Goal: Task Accomplishment & Management: Manage account settings

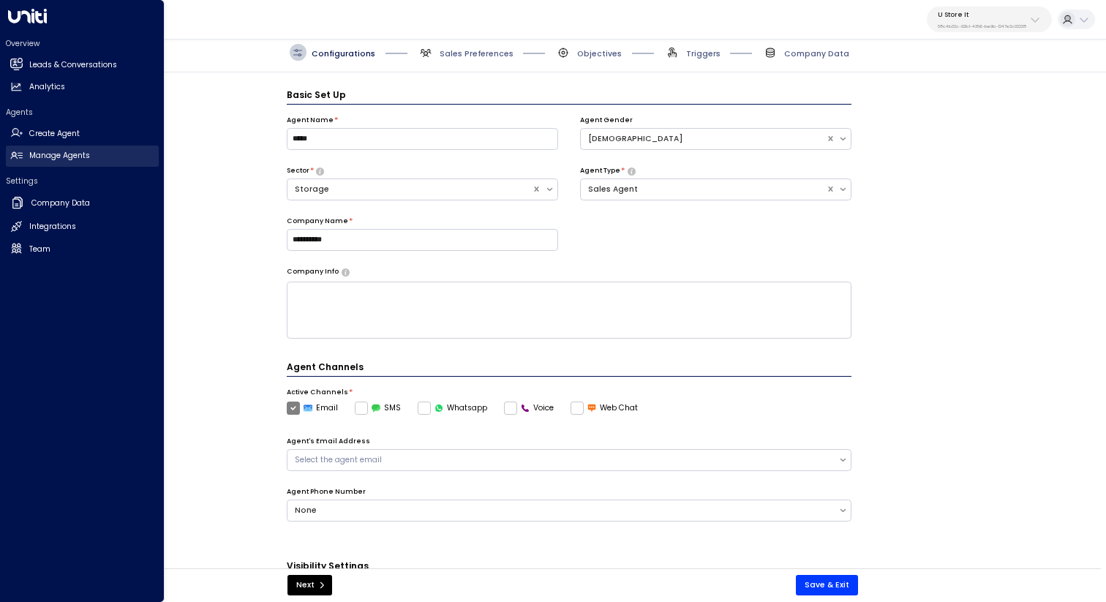
click at [77, 156] on h2 "Manage Agents" at bounding box center [59, 156] width 61 height 12
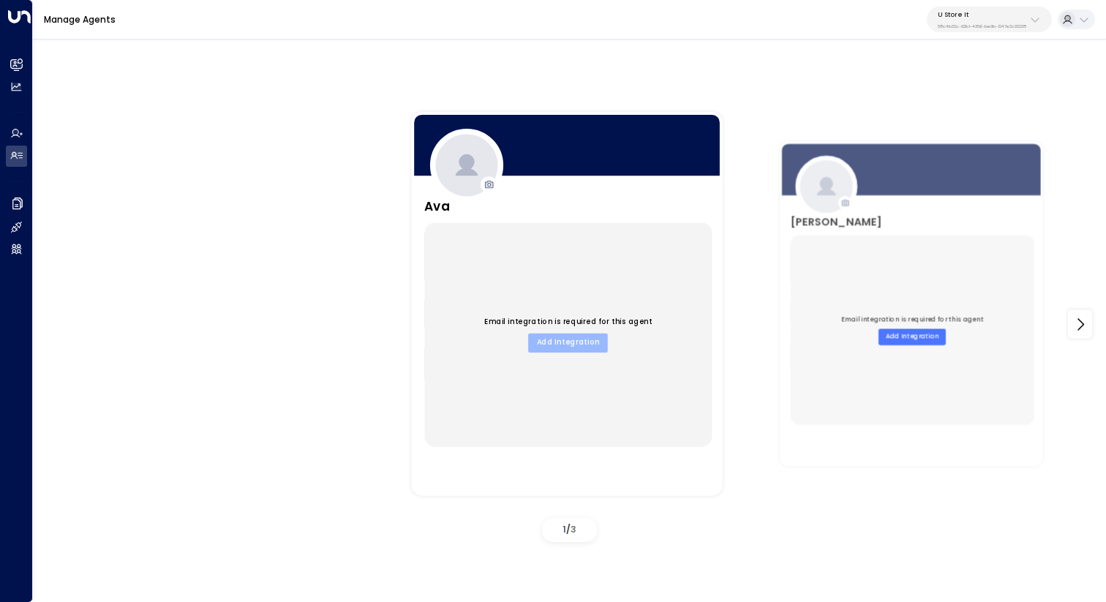
click at [567, 340] on button "Add Integration" at bounding box center [568, 342] width 80 height 19
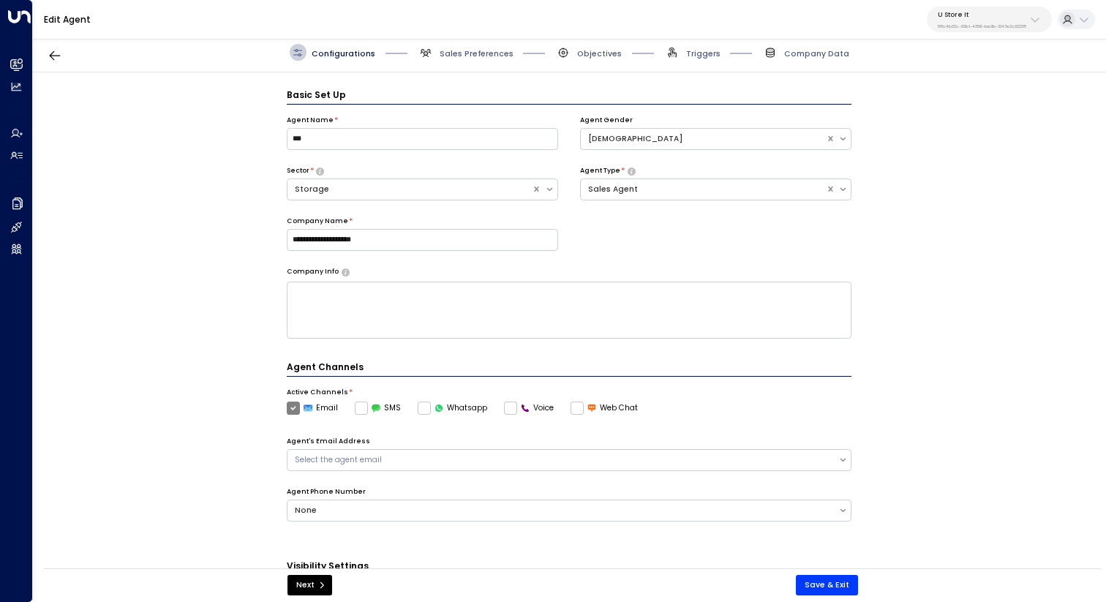
scroll to position [16, 0]
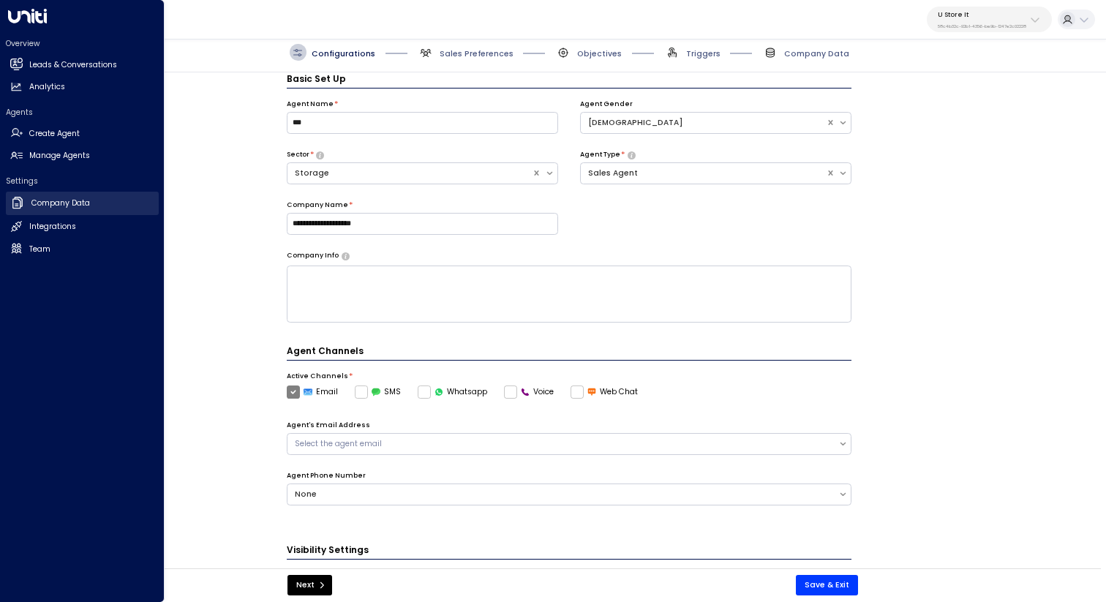
click at [69, 204] on h2 "Company Data" at bounding box center [60, 203] width 59 height 12
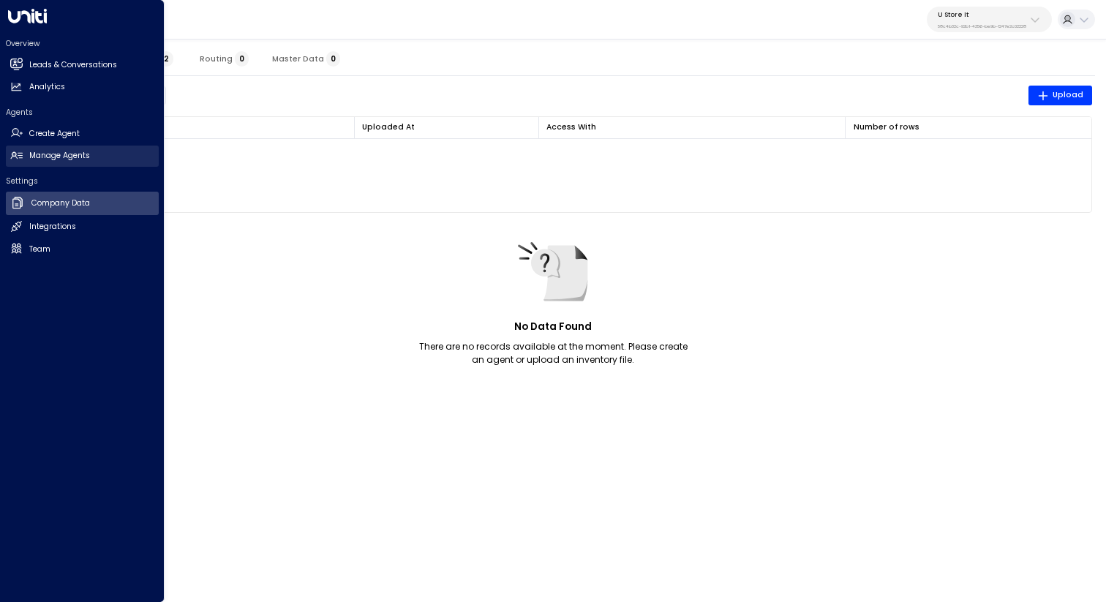
click at [86, 155] on h2 "Manage Agents" at bounding box center [59, 156] width 61 height 12
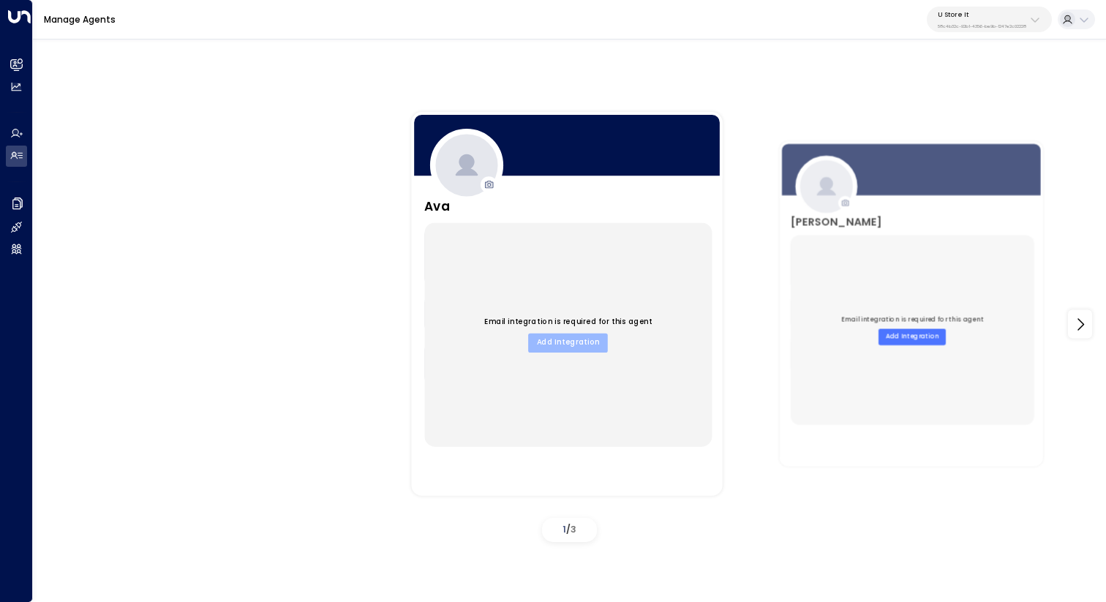
click at [594, 341] on button "Add Integration" at bounding box center [568, 342] width 80 height 19
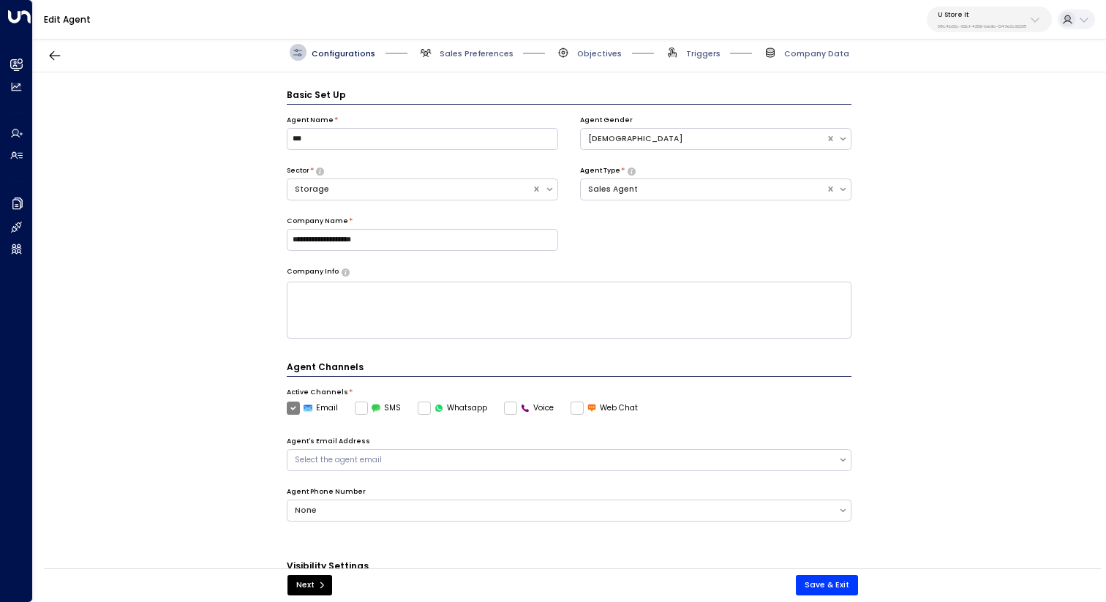
scroll to position [16, 0]
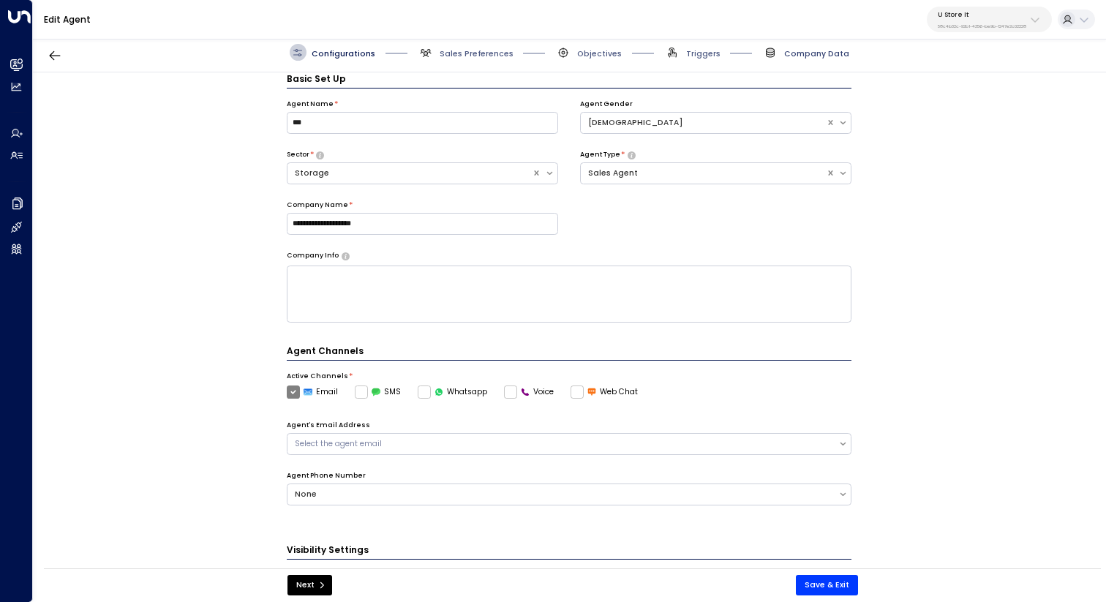
click at [823, 53] on span "Company Data" at bounding box center [816, 53] width 65 height 11
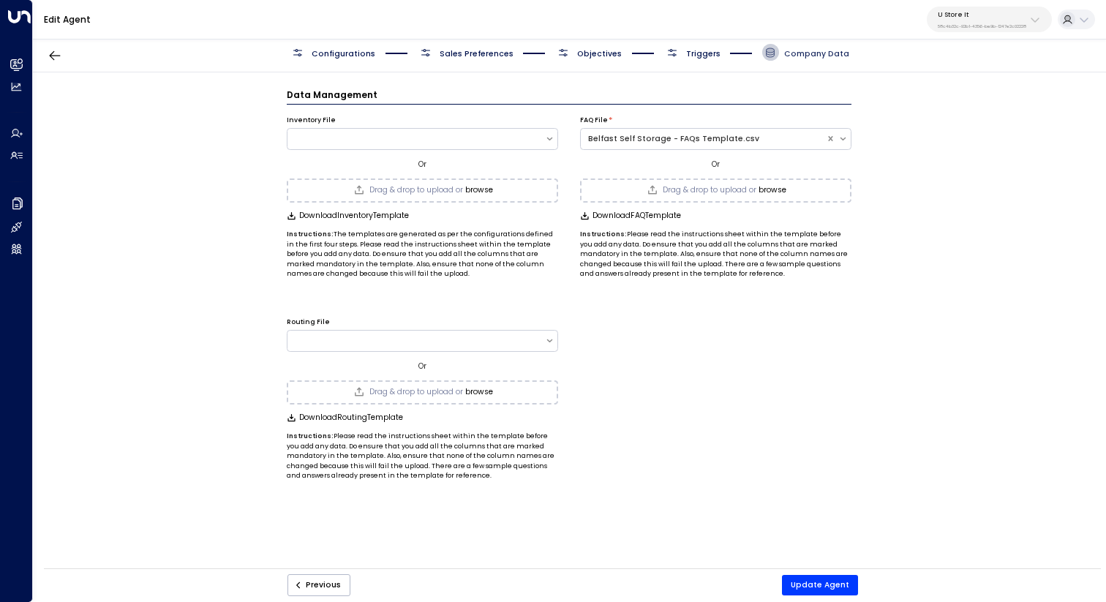
scroll to position [0, 0]
click at [383, 146] on div at bounding box center [422, 139] width 271 height 22
click at [487, 116] on div "Inventory File" at bounding box center [422, 121] width 271 height 10
click at [437, 189] on span "Drag & drop to upload or" at bounding box center [416, 190] width 94 height 8
click at [814, 593] on button "Update Agent" at bounding box center [820, 585] width 76 height 20
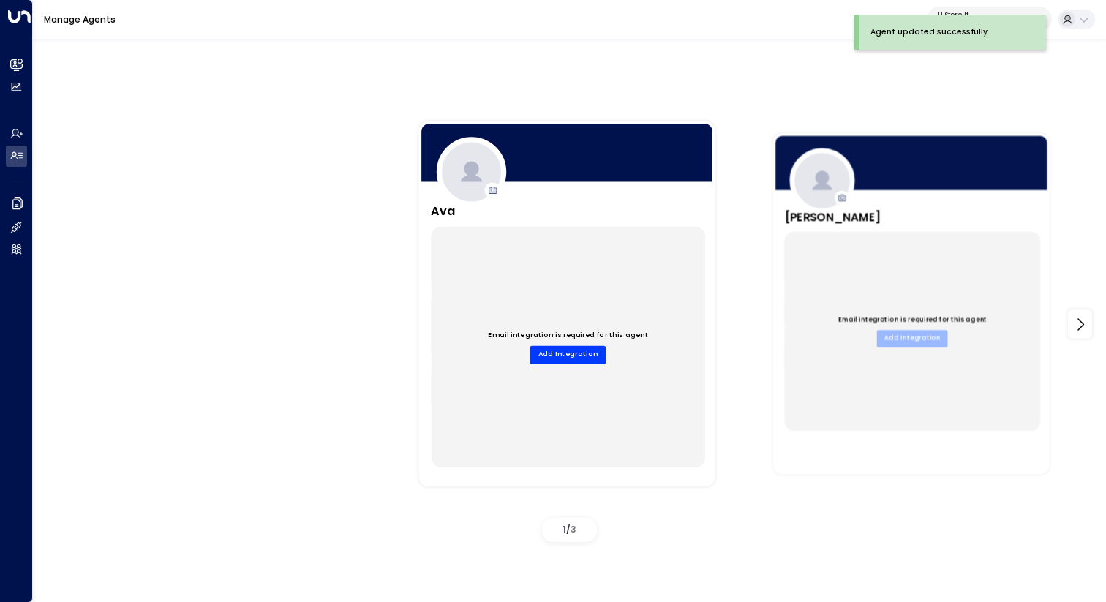
click at [897, 343] on button "Add Integration" at bounding box center [912, 338] width 71 height 17
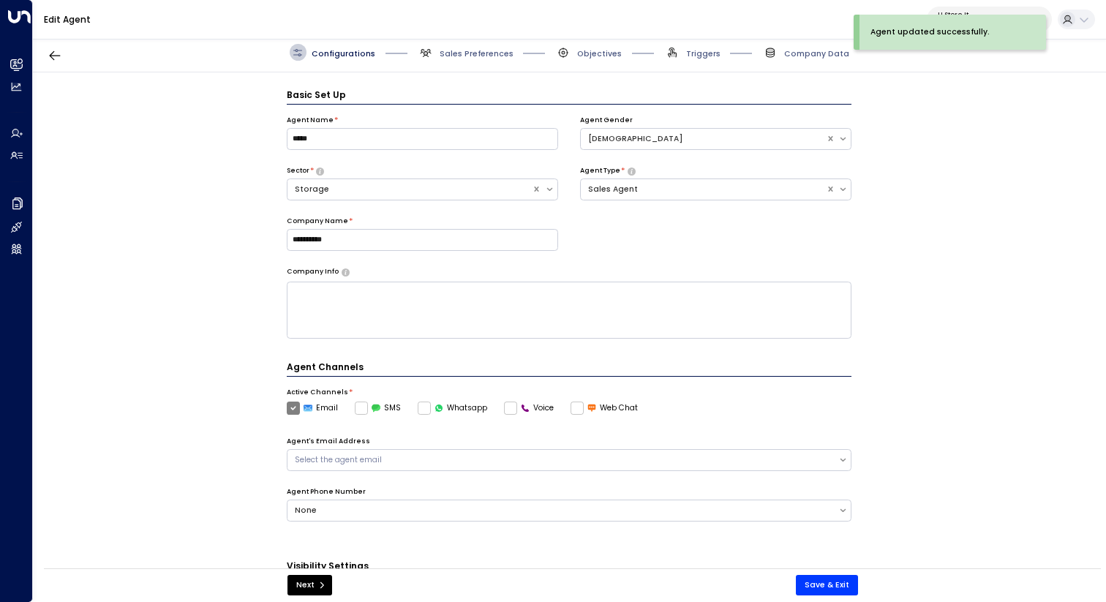
scroll to position [16, 0]
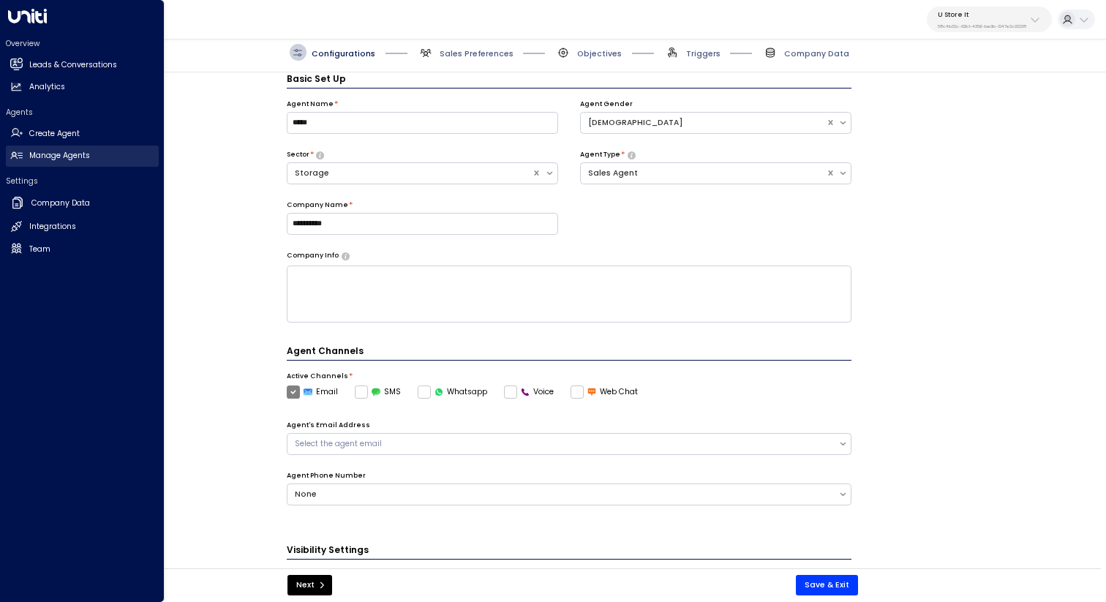
click at [83, 162] on link "Manage Agents Manage Agents" at bounding box center [82, 156] width 153 height 21
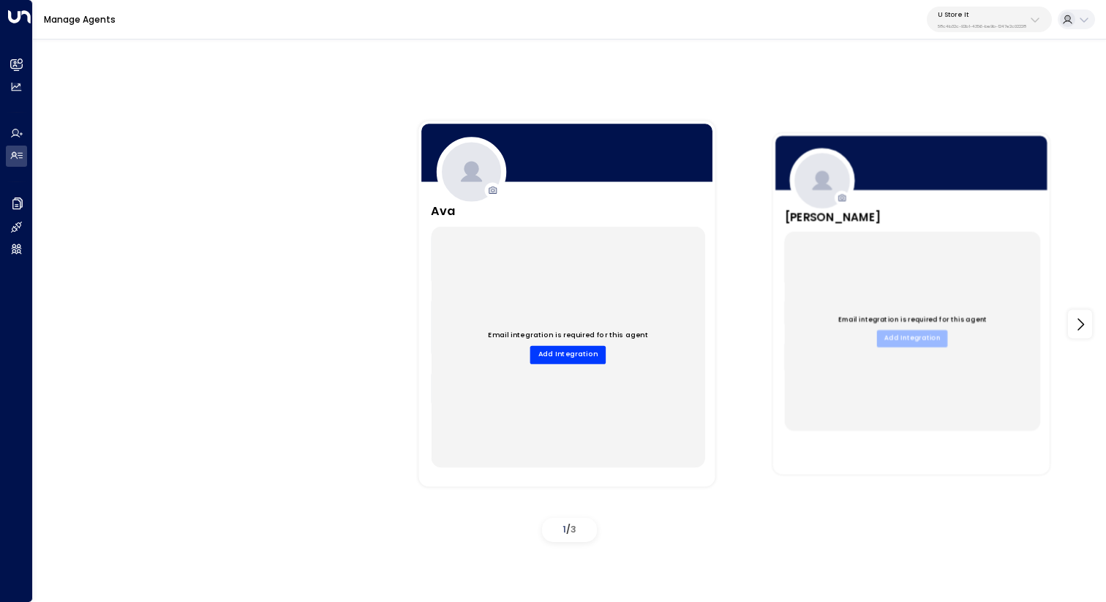
click at [916, 346] on button "Add Integration" at bounding box center [912, 338] width 71 height 17
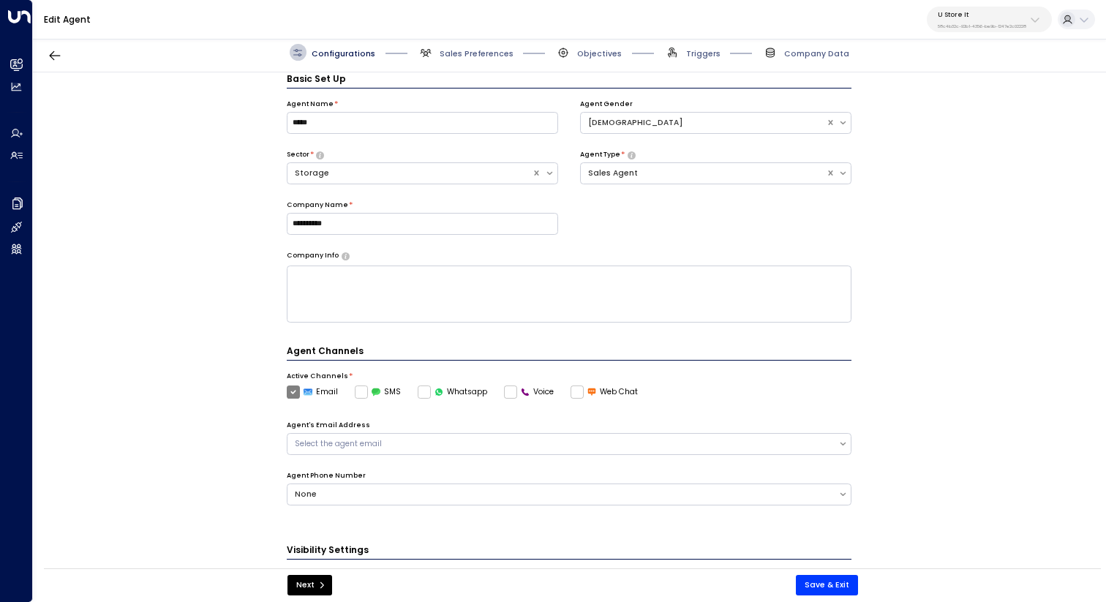
scroll to position [16, 0]
click at [828, 52] on span "Company Data" at bounding box center [816, 53] width 65 height 11
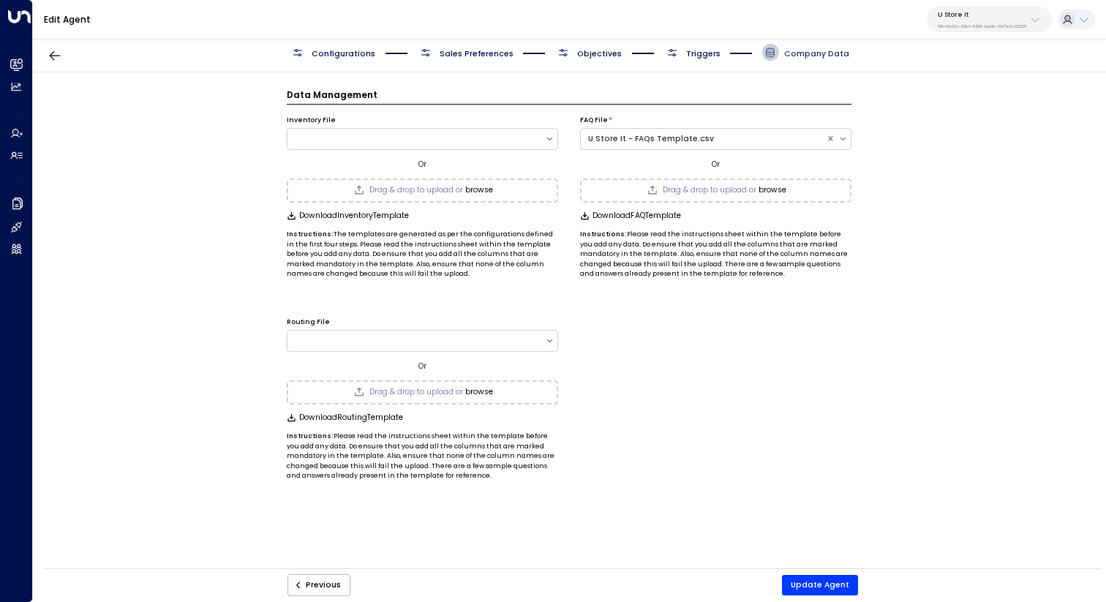
scroll to position [0, 0]
click at [431, 143] on div at bounding box center [422, 139] width 271 height 22
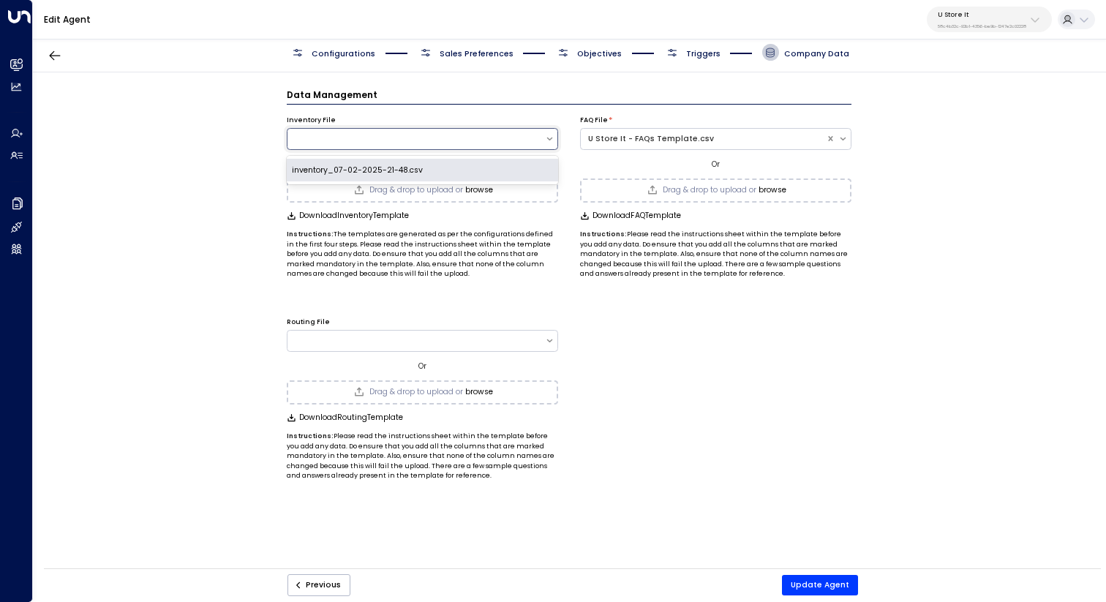
click at [437, 174] on div "inventory_07-02-2025-21-48.csv" at bounding box center [422, 170] width 271 height 23
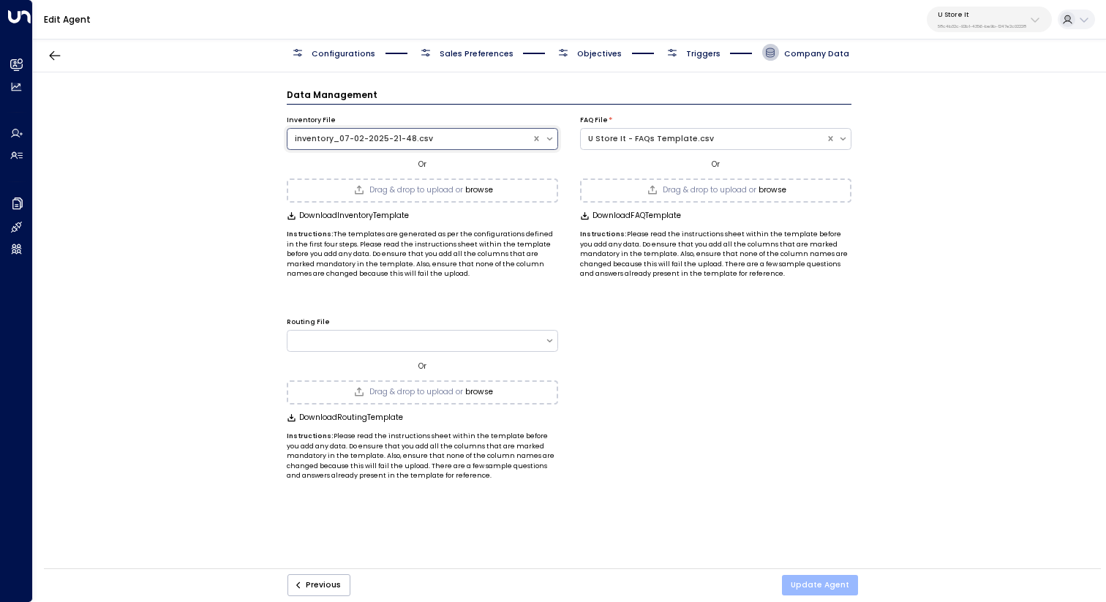
click at [833, 590] on button "Update Agent" at bounding box center [820, 585] width 76 height 20
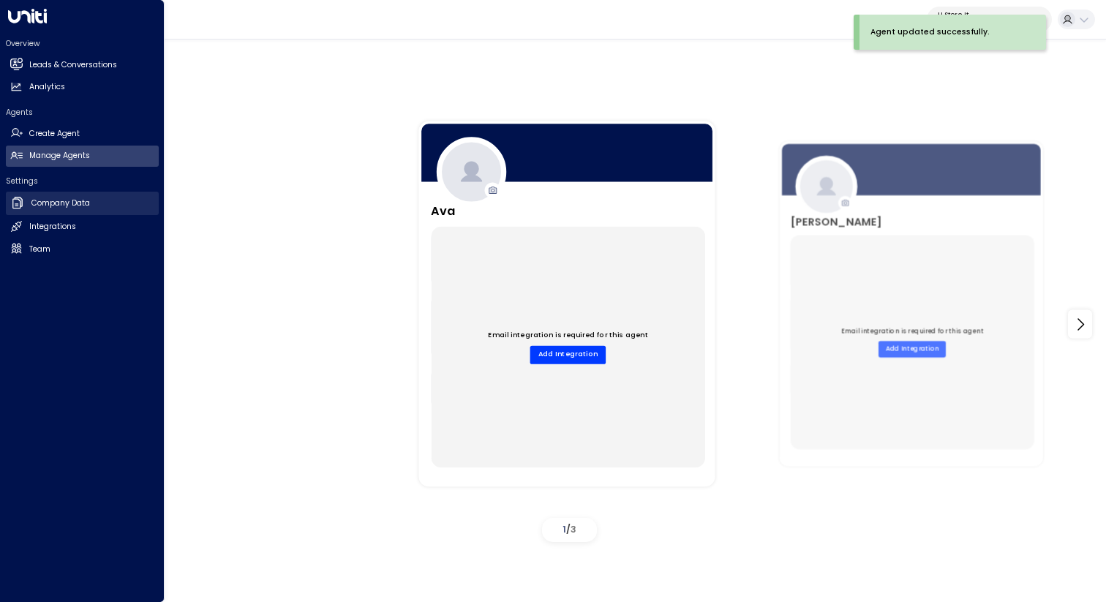
click at [74, 207] on h2 "Company Data" at bounding box center [60, 203] width 59 height 12
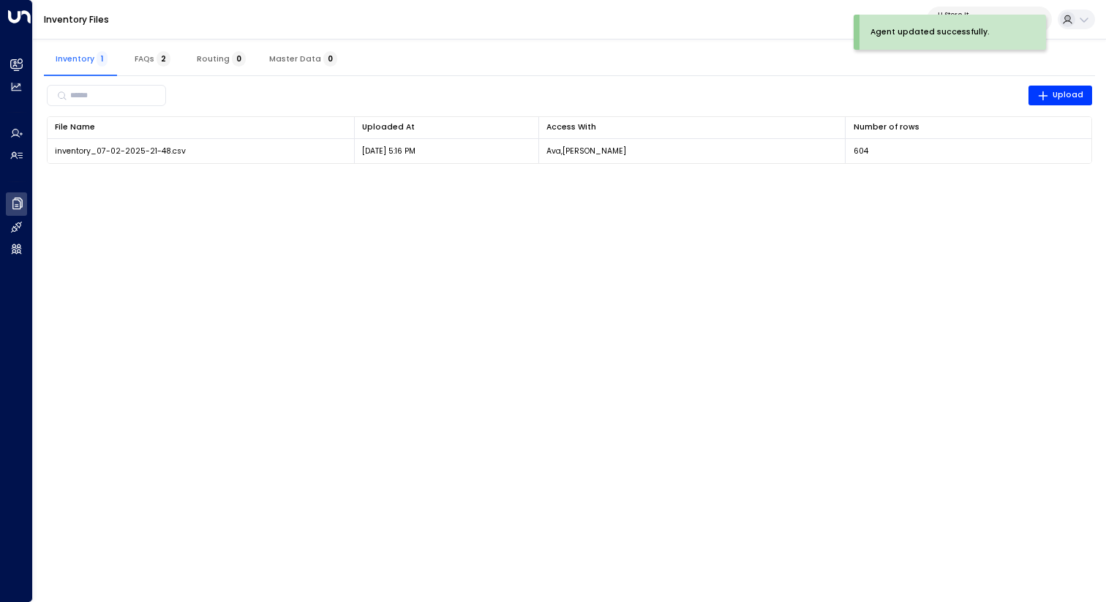
click at [570, 178] on html "Agent updated successfully. Overview Leads & Conversations Leads & Conversation…" at bounding box center [553, 89] width 1106 height 178
click at [299, 54] on span "Master Data 0" at bounding box center [303, 59] width 68 height 10
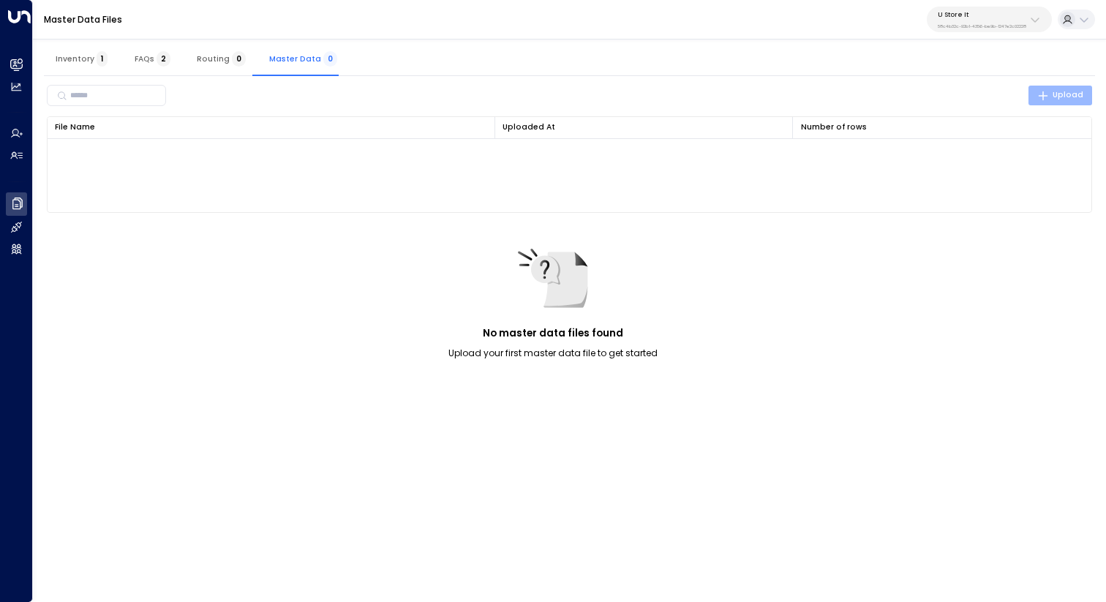
click at [1046, 93] on icon "button" at bounding box center [1043, 96] width 12 height 12
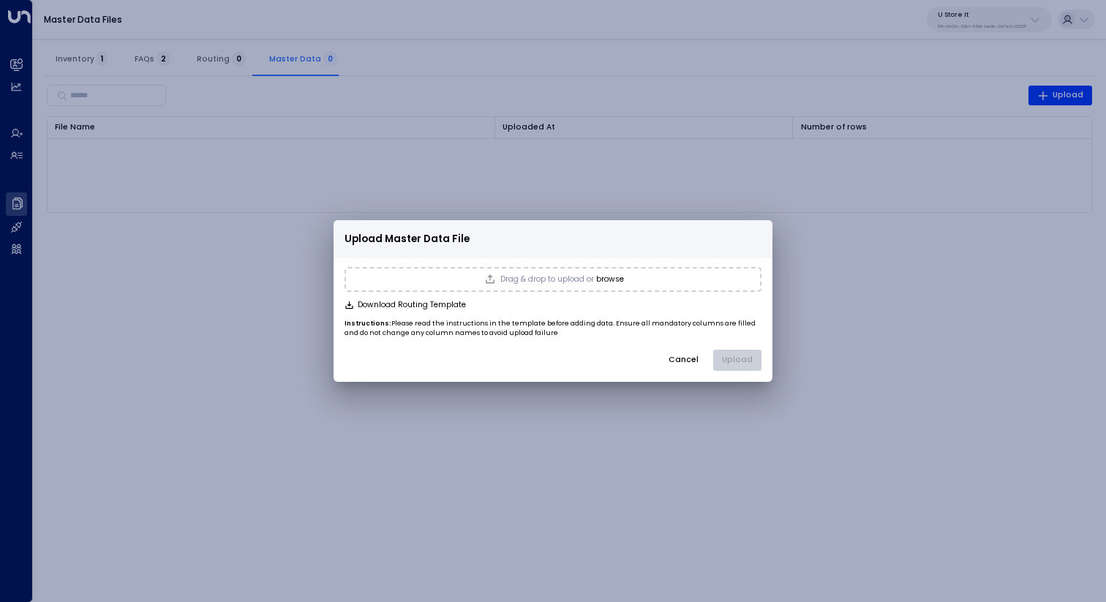
click at [566, 272] on div "Drag & drop to upload or browse" at bounding box center [552, 279] width 417 height 25
click at [750, 361] on button "Upload" at bounding box center [737, 361] width 48 height 22
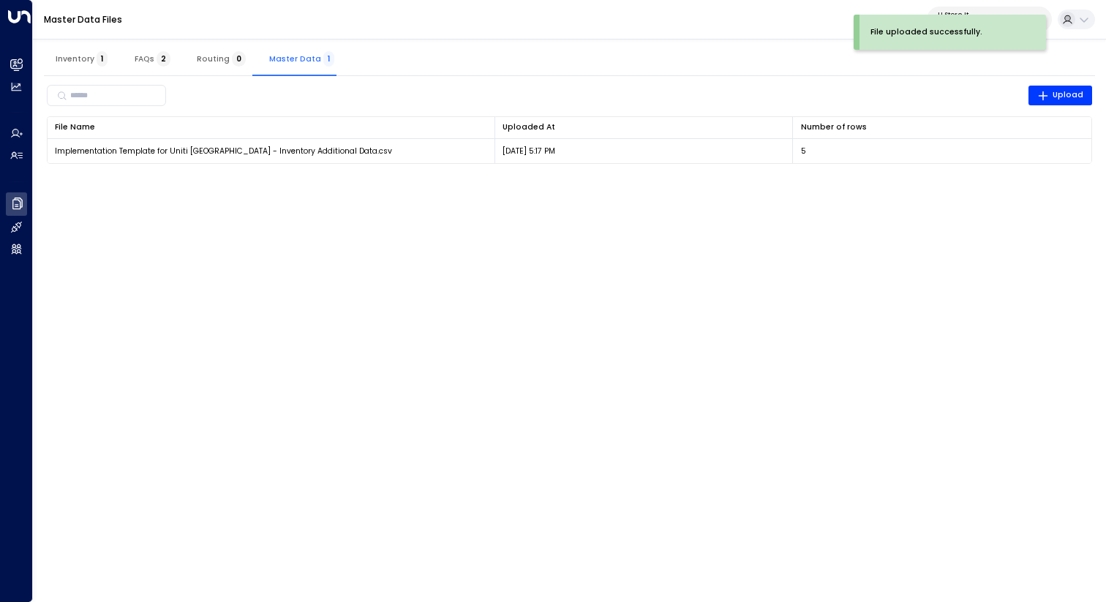
click at [578, 178] on html "File uploaded successfully. Overview Leads & Conversations Leads & Conversation…" at bounding box center [553, 89] width 1106 height 178
click at [97, 60] on span "1" at bounding box center [102, 58] width 11 height 15
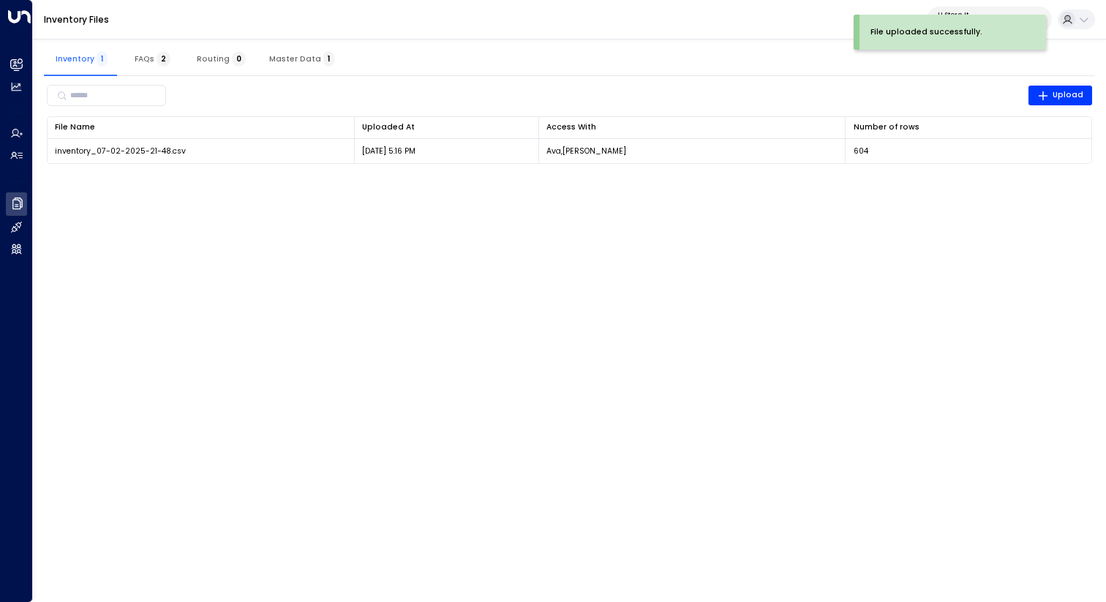
click at [624, 178] on html "File uploaded successfully. Overview Leads & Conversations Leads & Conversation…" at bounding box center [553, 89] width 1106 height 178
click at [562, 99] on div "​ Upload" at bounding box center [570, 96] width 1046 height 28
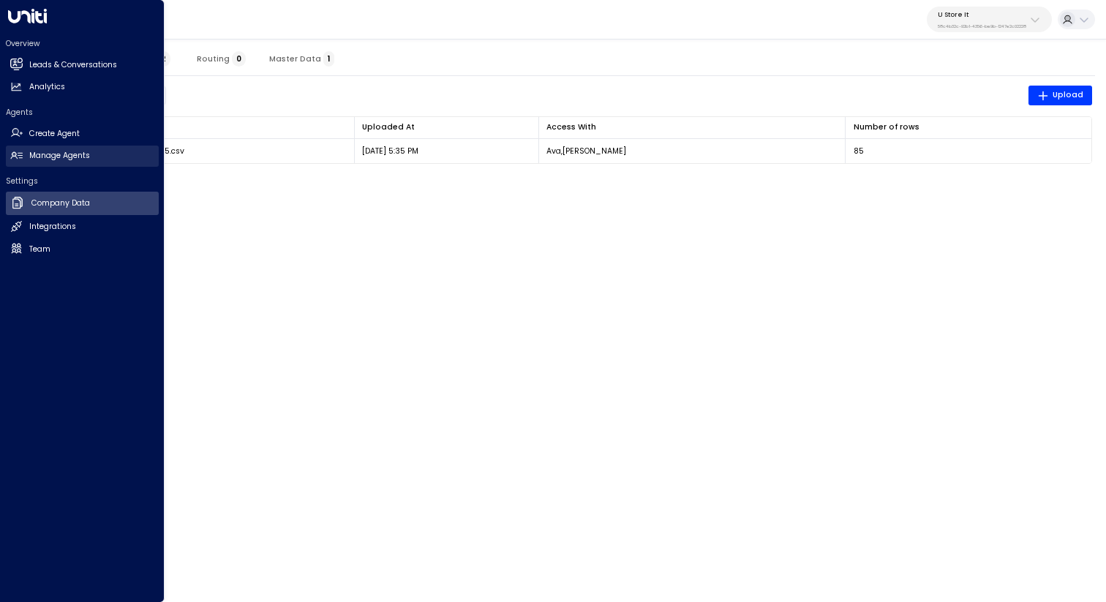
click at [61, 160] on h2 "Manage Agents" at bounding box center [59, 156] width 61 height 12
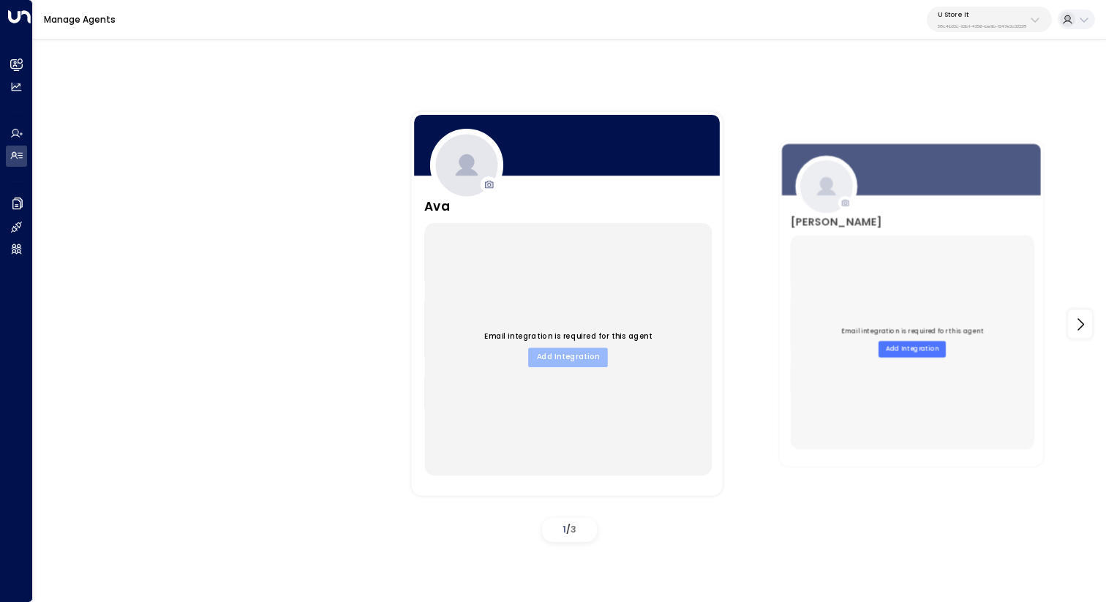
click at [576, 358] on button "Add Integration" at bounding box center [568, 356] width 80 height 19
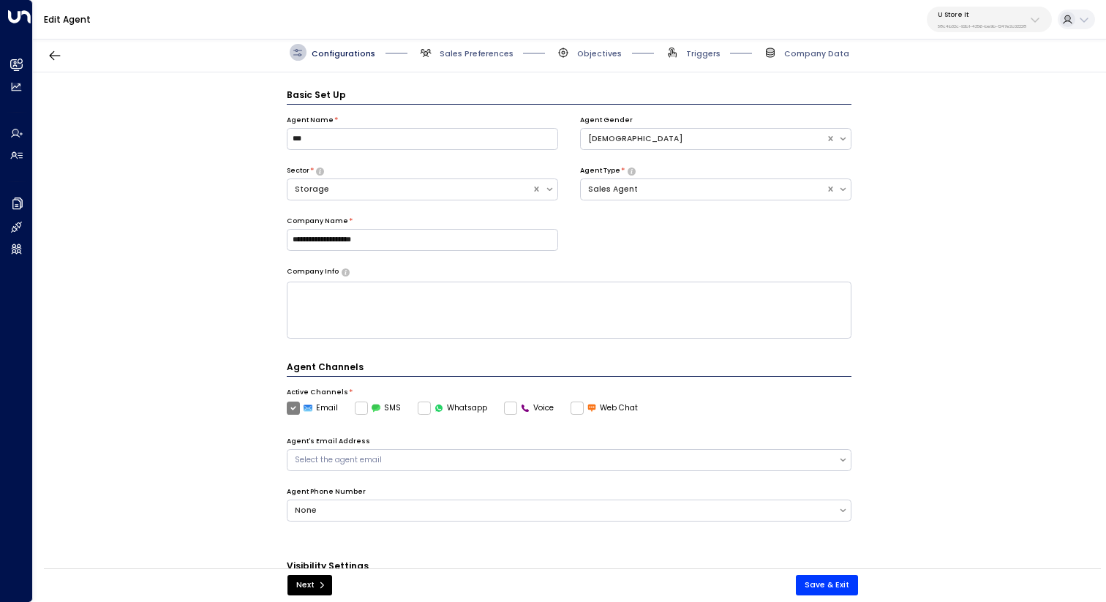
scroll to position [16, 0]
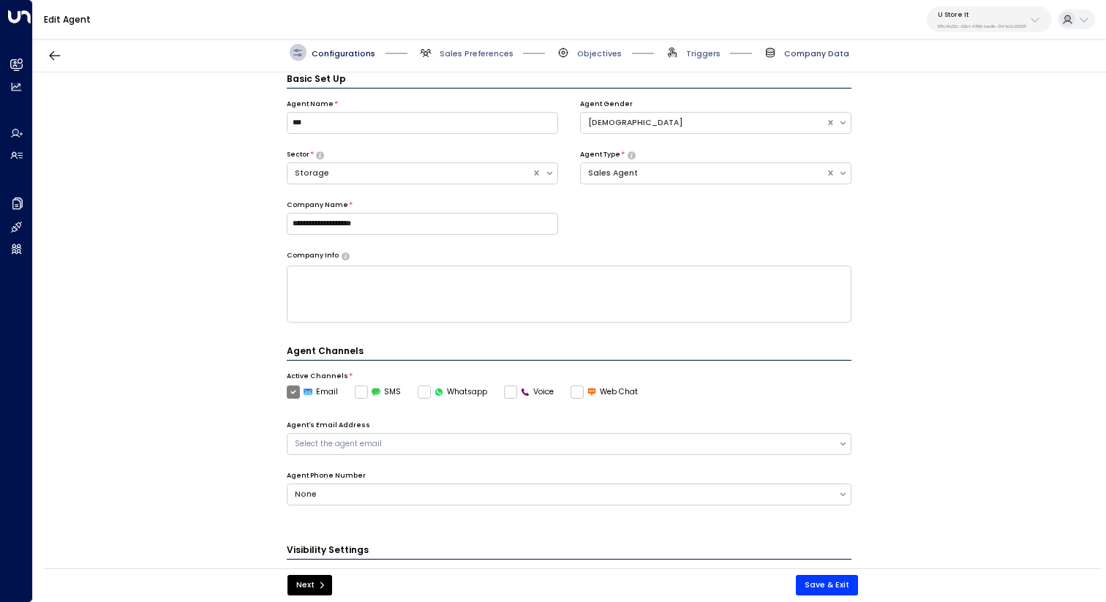
click at [808, 51] on span "Company Data" at bounding box center [816, 53] width 65 height 11
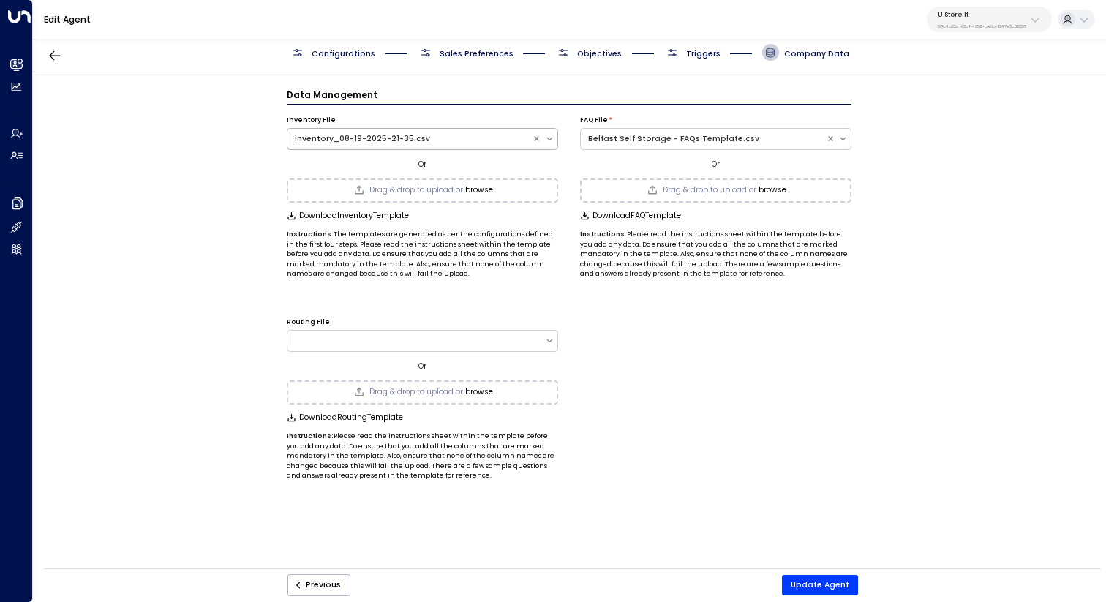
click at [447, 143] on div "inventory_08-19-2025-21-35.csv" at bounding box center [409, 139] width 245 height 15
click at [190, 158] on div "Data Management Inventory File inventory_08-19-2025-21-35.csv, 1 of 1. 1 result…" at bounding box center [569, 323] width 1072 height 503
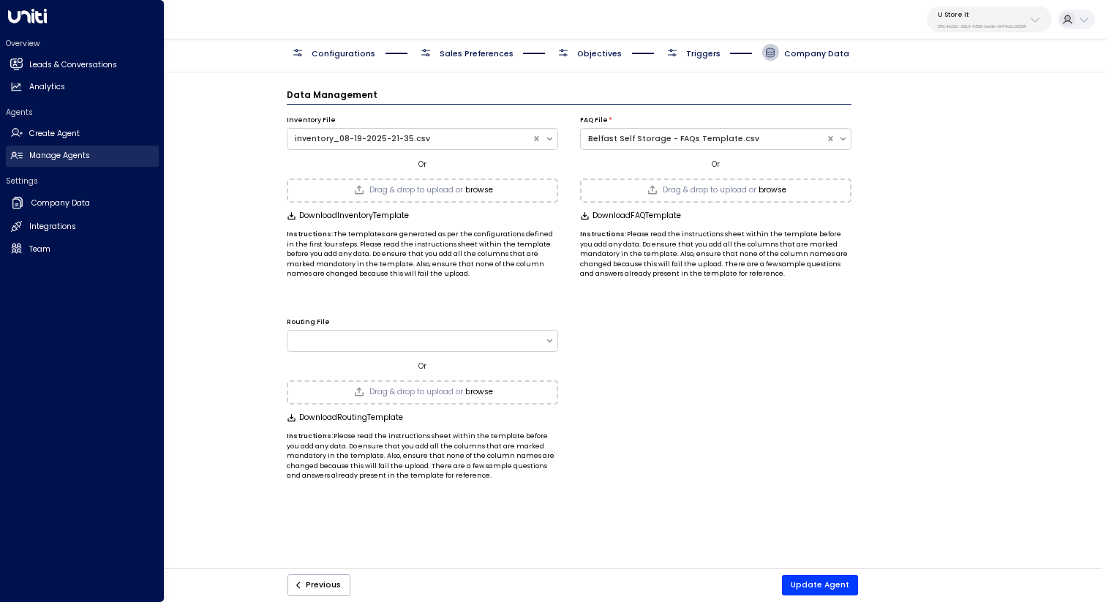
click at [59, 161] on h2 "Manage Agents" at bounding box center [59, 156] width 61 height 12
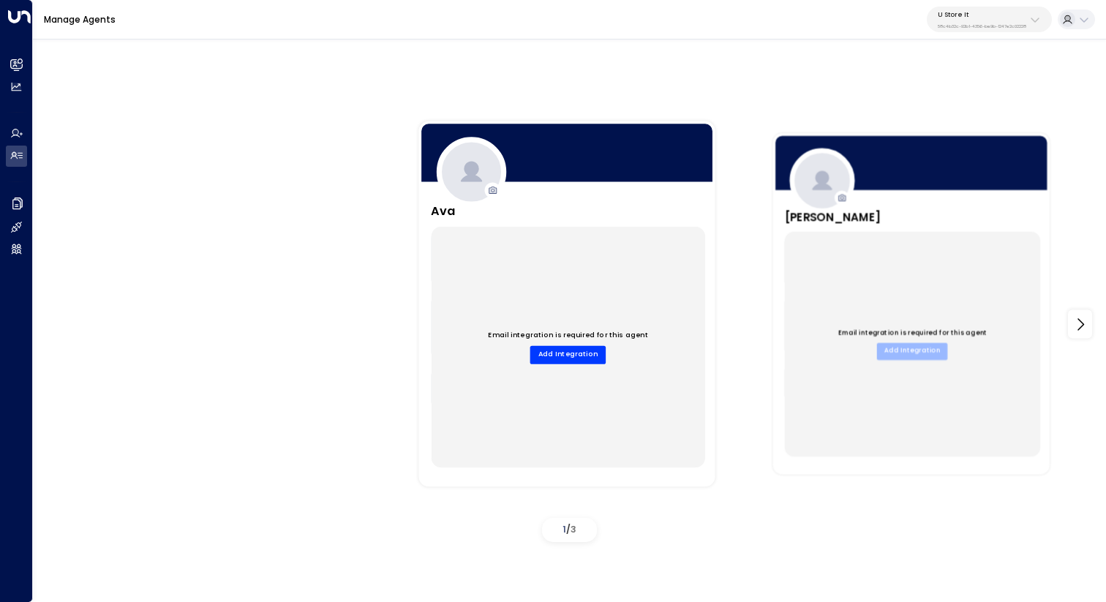
click at [927, 356] on button "Add Integration" at bounding box center [912, 351] width 71 height 17
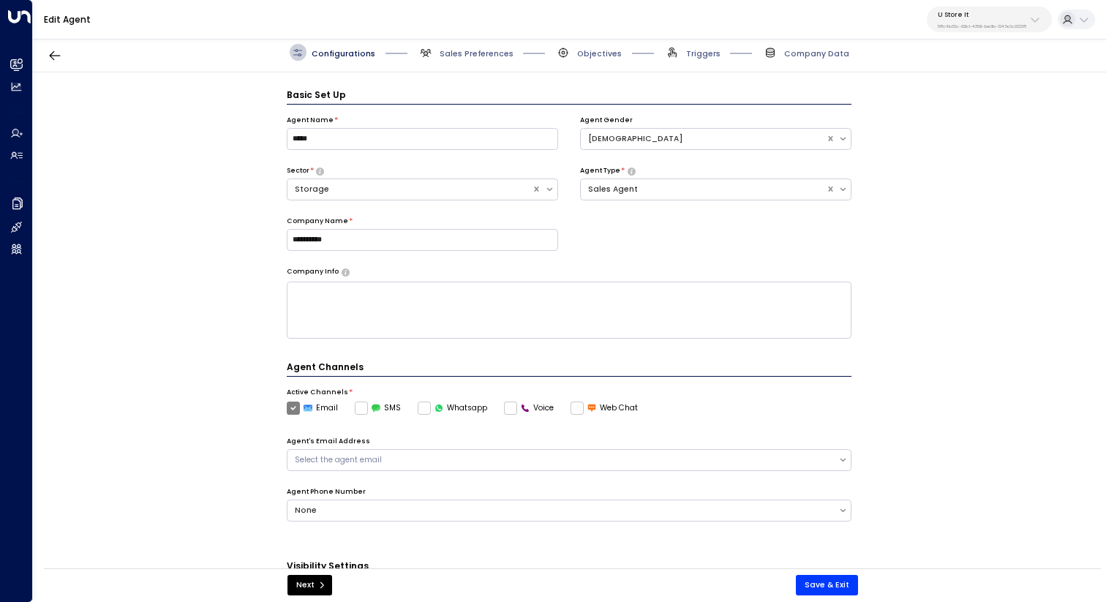
scroll to position [16, 0]
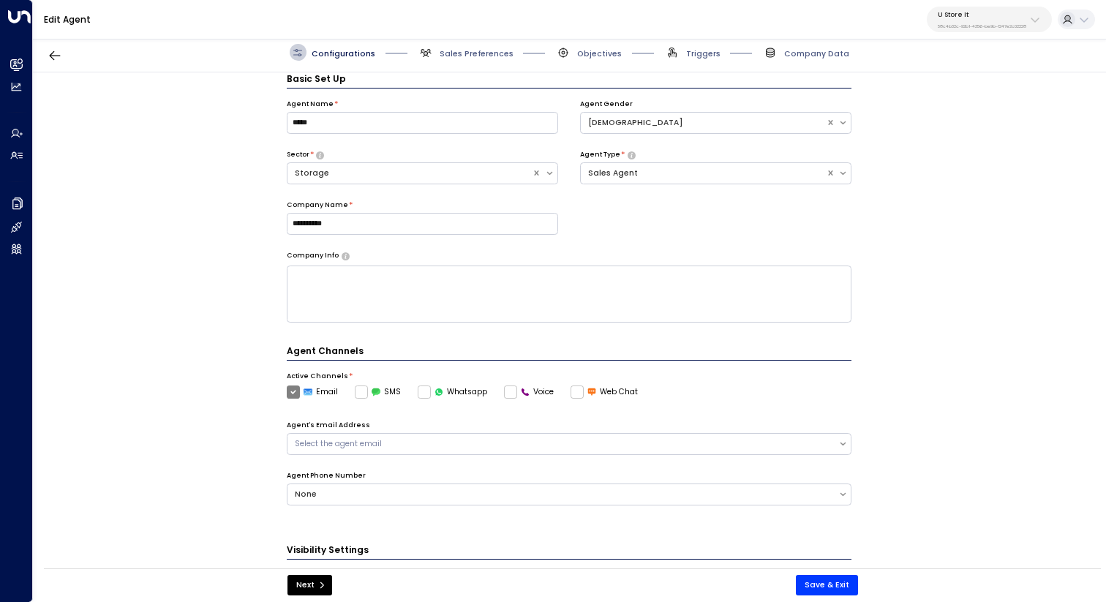
click at [815, 40] on div "Configurations Sales Preferences Objectives Triggers Company Data" at bounding box center [569, 52] width 1073 height 39
click at [816, 58] on span "Company Data" at bounding box center [816, 53] width 65 height 11
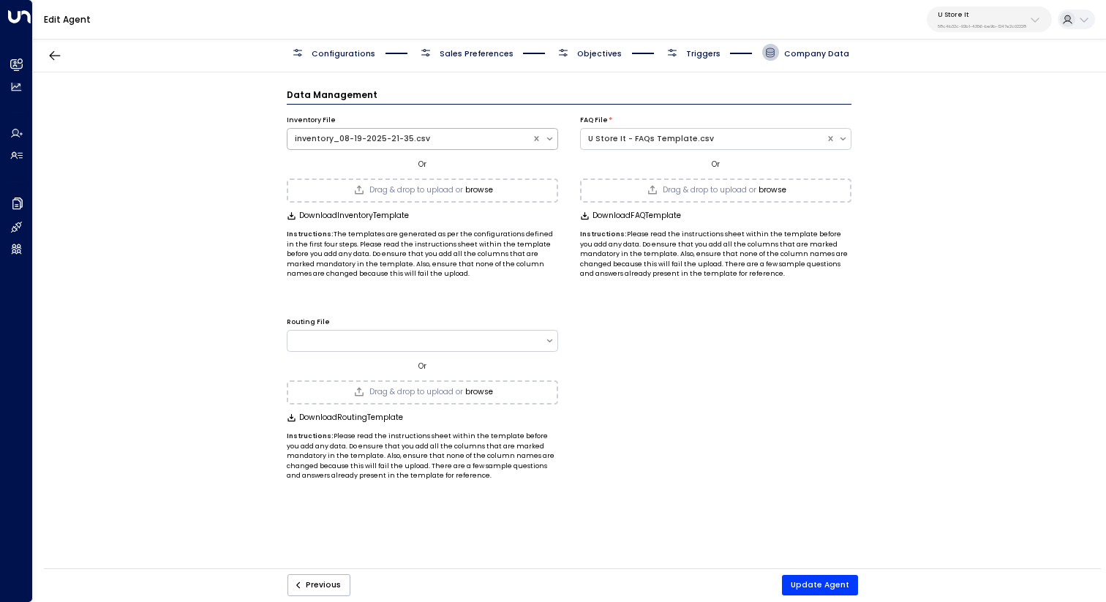
click at [426, 135] on div "inventory_08-19-2025-21-35.csv" at bounding box center [410, 139] width 230 height 12
click at [478, 186] on button "browse" at bounding box center [479, 190] width 28 height 9
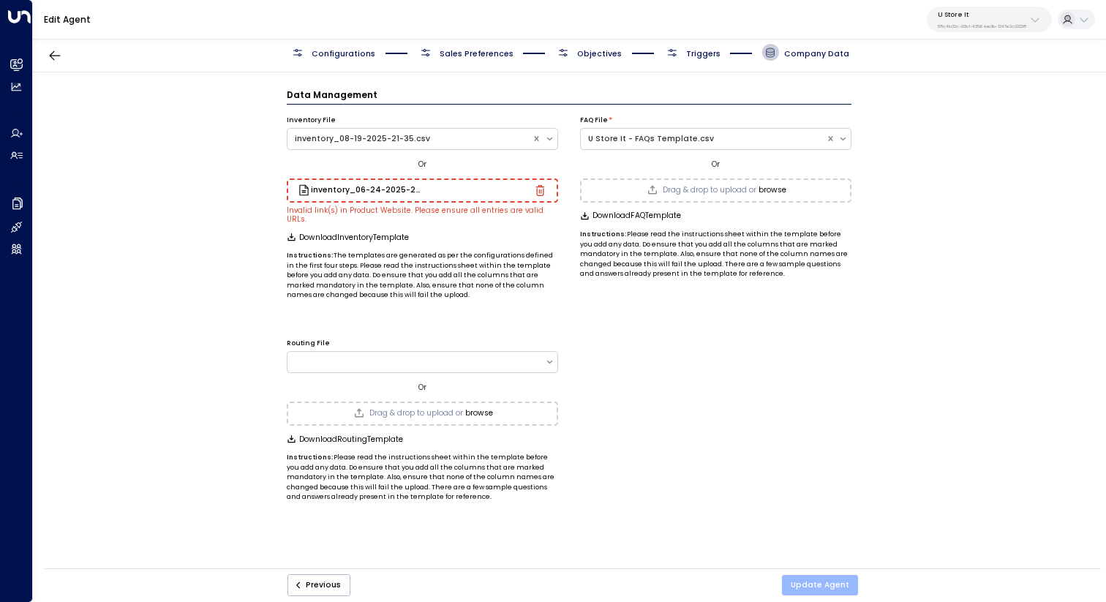
click at [831, 582] on button "Update Agent" at bounding box center [820, 585] width 76 height 20
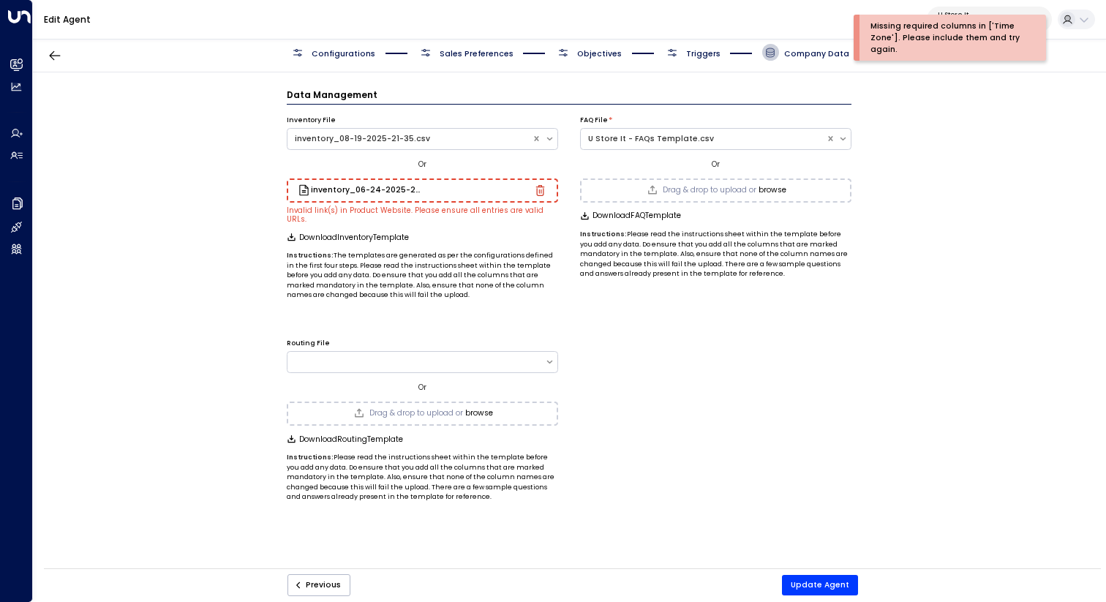
click at [543, 194] on icon "button" at bounding box center [539, 190] width 9 height 11
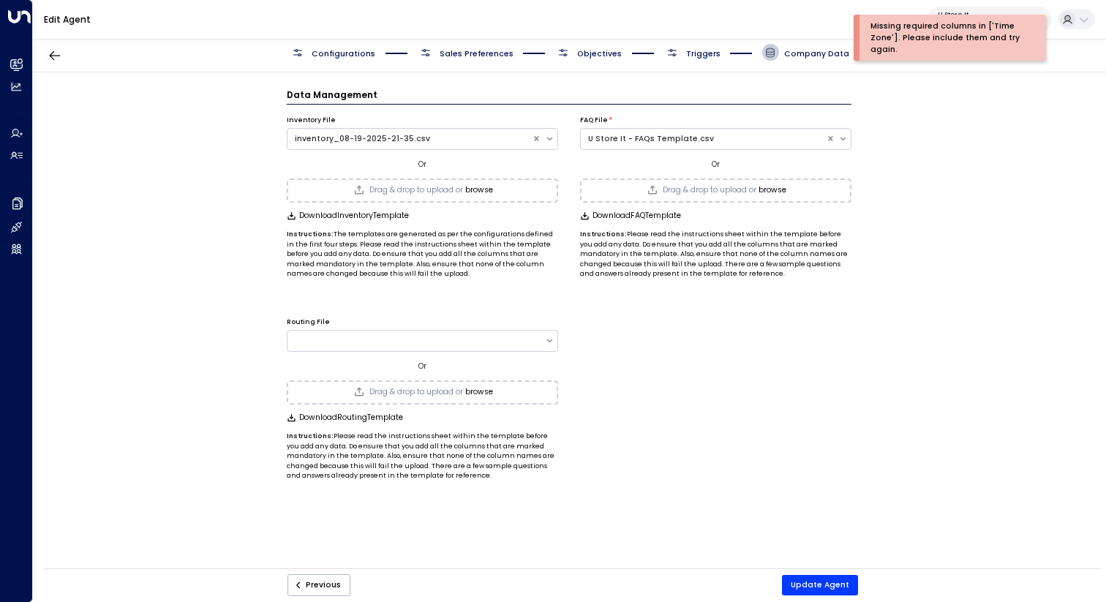
click at [430, 186] on span "Drag & drop to upload or" at bounding box center [416, 190] width 94 height 8
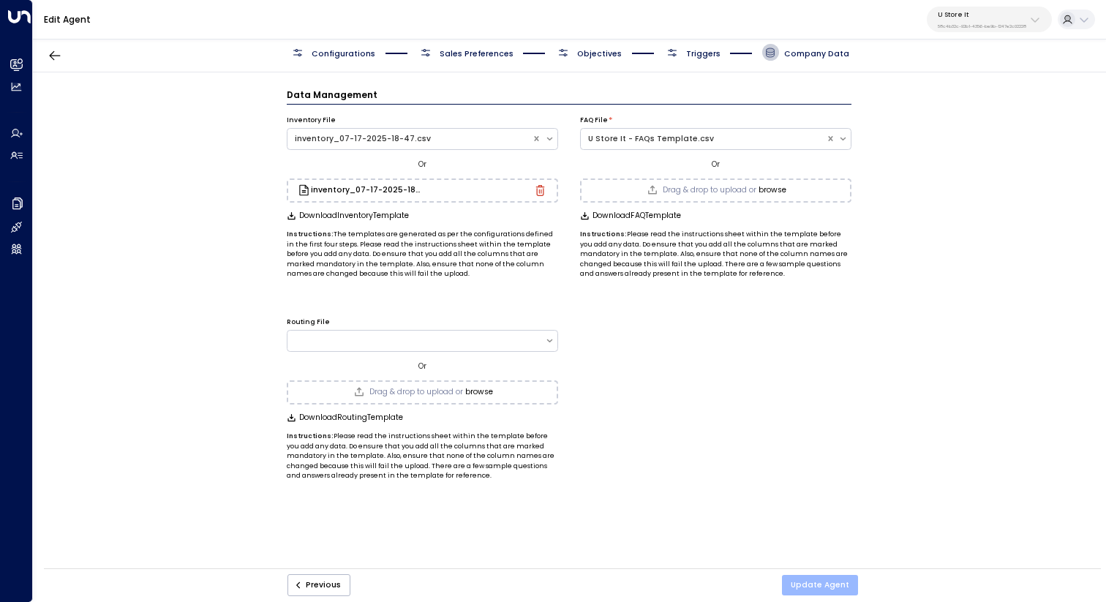
click at [818, 576] on button "Update Agent" at bounding box center [820, 585] width 76 height 20
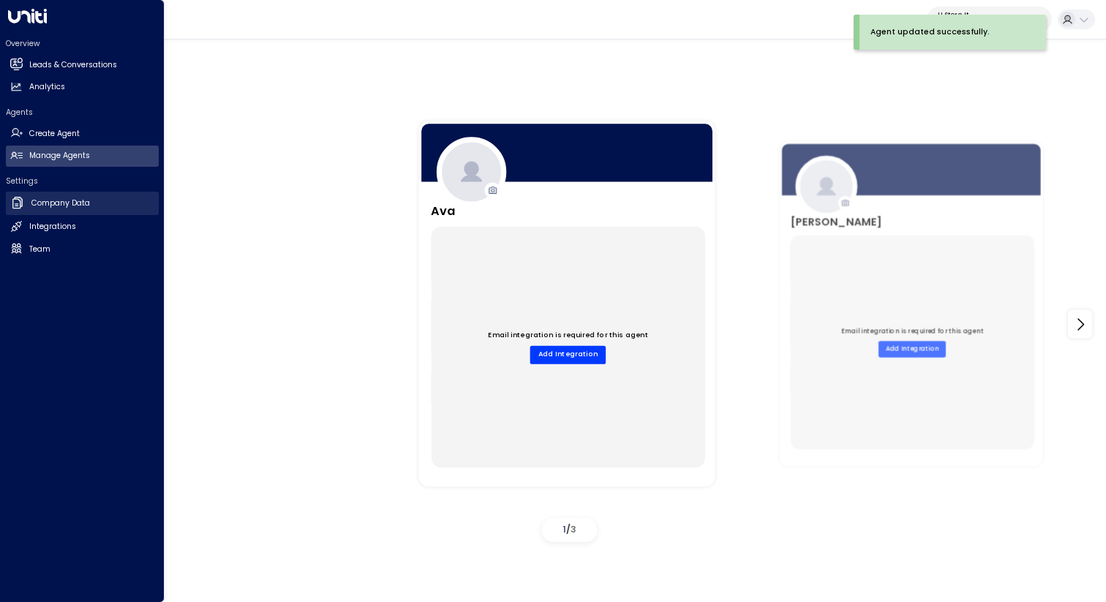
click at [36, 206] on h2 "Company Data" at bounding box center [60, 203] width 59 height 12
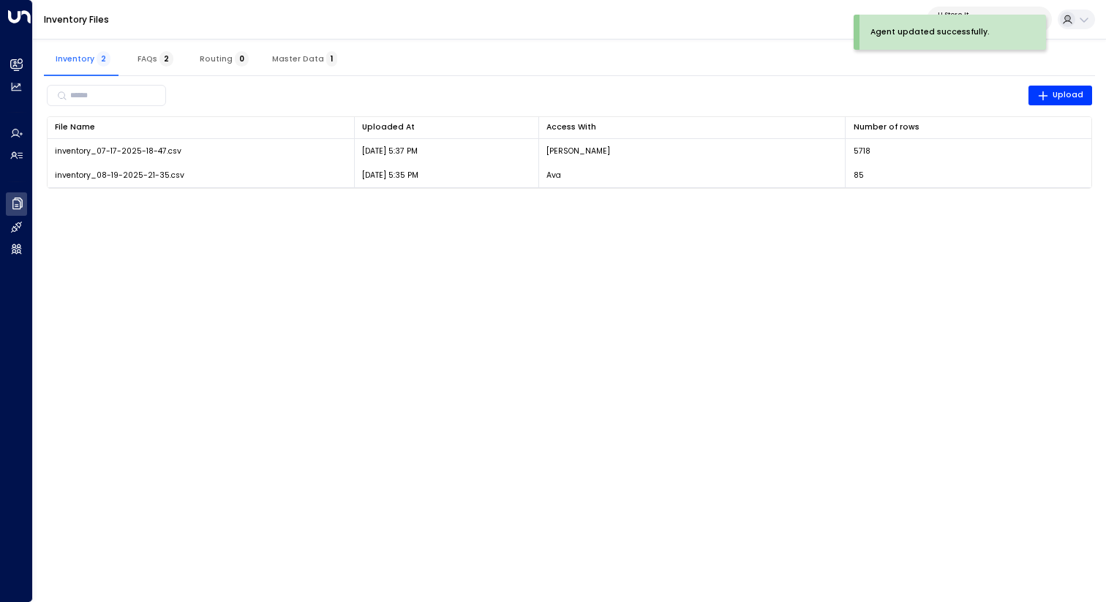
click at [563, 203] on html "Agent updated successfully. Overview Leads & Conversations Leads & Conversation…" at bounding box center [553, 101] width 1106 height 203
click at [638, 203] on html "Overview Leads & Conversations Leads & Conversations Analytics Analytics Agents…" at bounding box center [553, 101] width 1106 height 203
